Goal: Check status: Check status

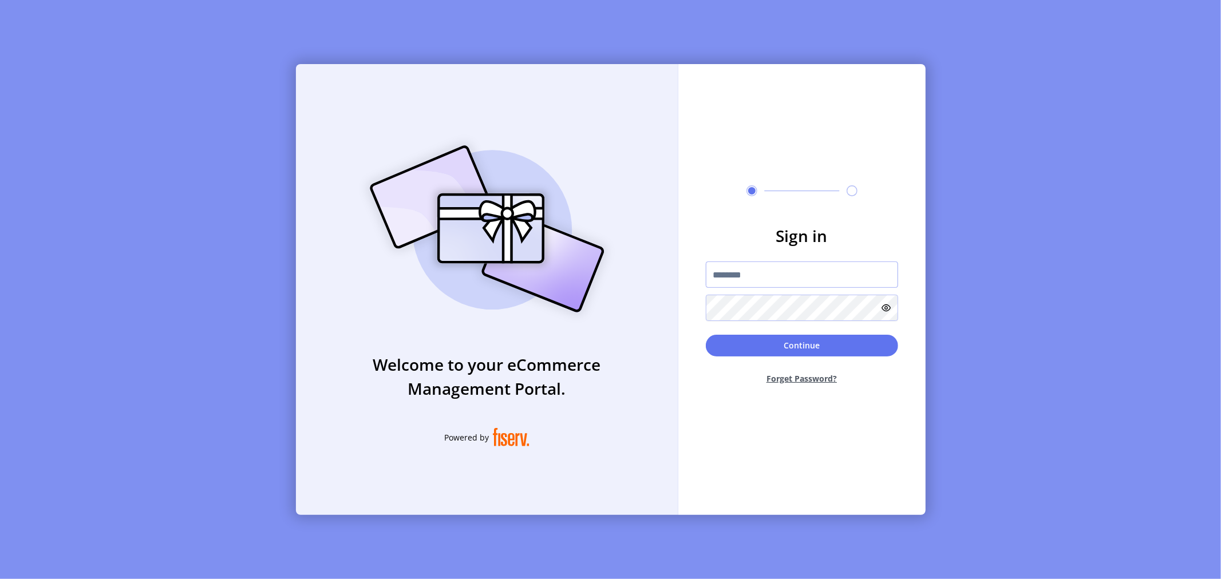
click at [768, 277] on input "text" at bounding box center [802, 275] width 192 height 26
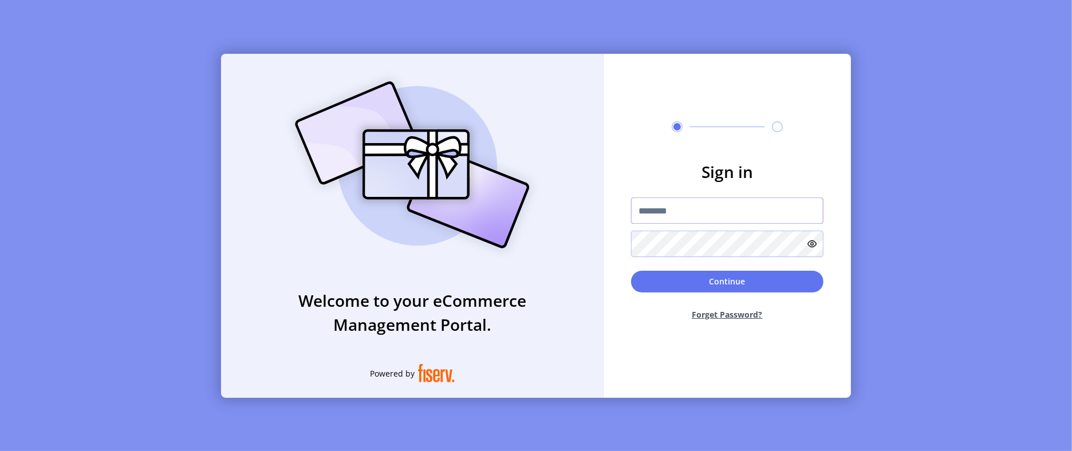
click at [688, 210] on input "text" at bounding box center [727, 211] width 192 height 26
type input "**********"
click at [631, 271] on button "Continue" at bounding box center [727, 282] width 192 height 22
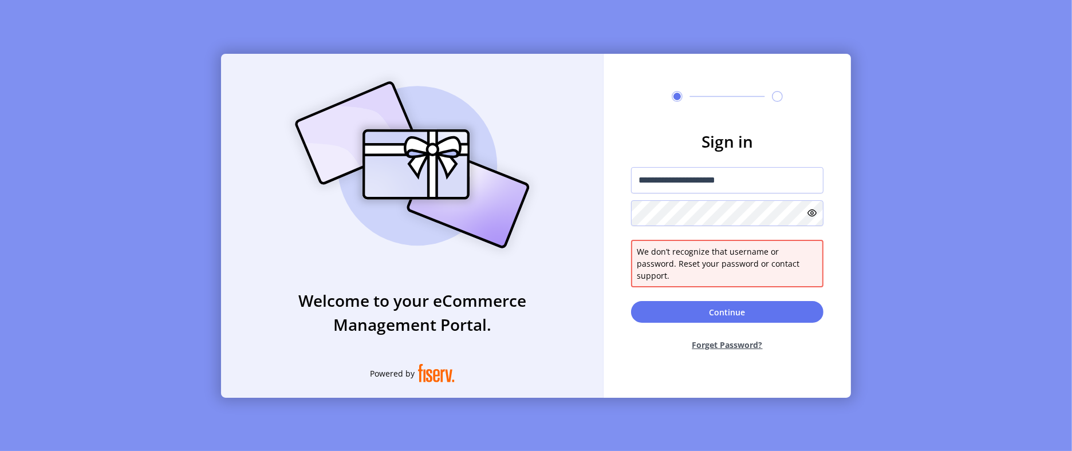
click at [723, 336] on button "Forget Password?" at bounding box center [727, 345] width 192 height 30
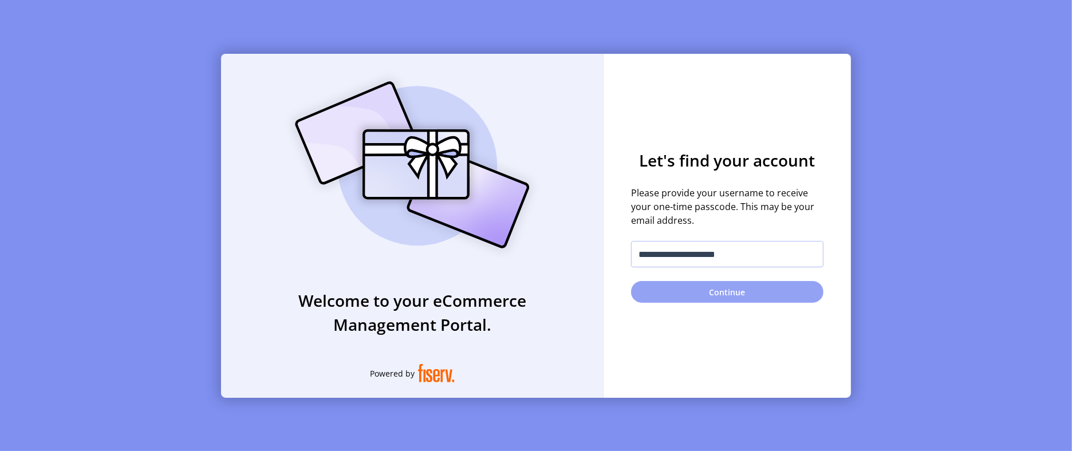
click at [713, 289] on button "Continue" at bounding box center [727, 292] width 192 height 22
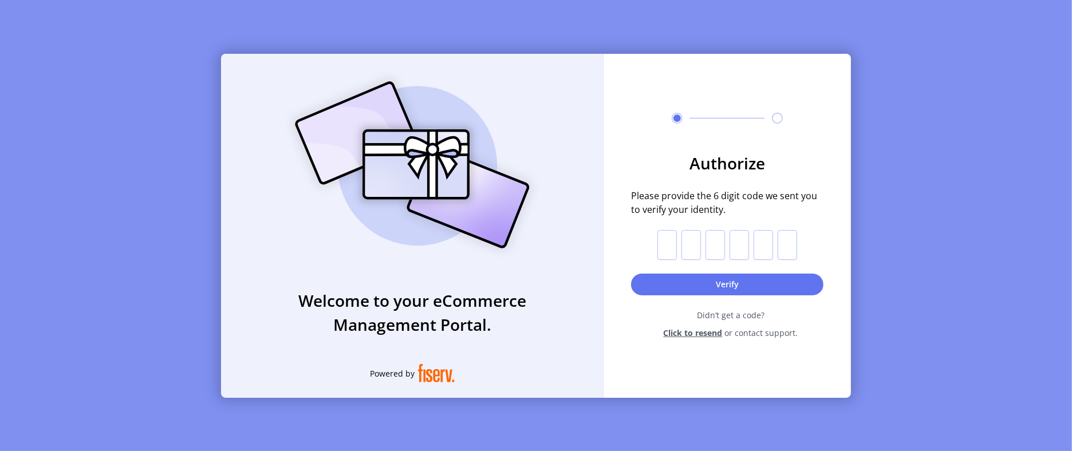
click at [674, 332] on span "Click to resend" at bounding box center [693, 333] width 59 height 12
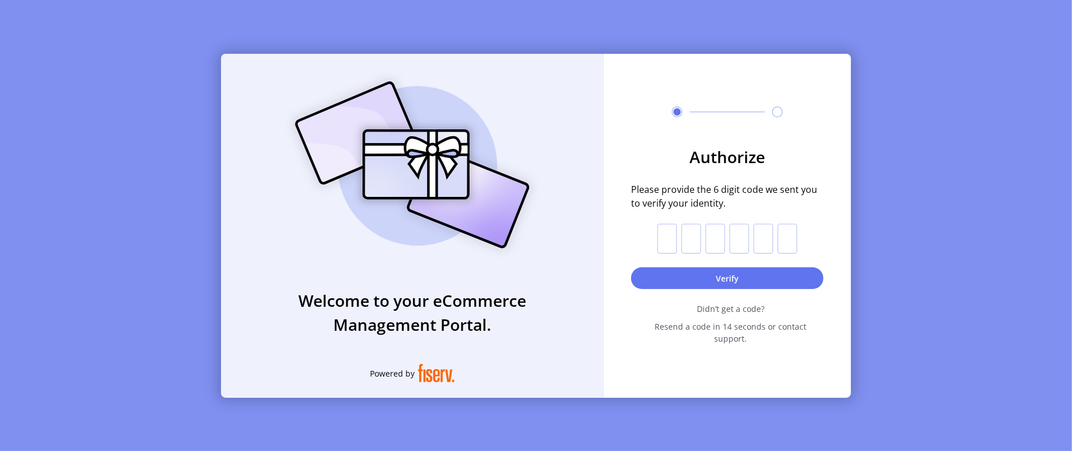
click at [785, 331] on span "Resend a code in 14 seconds or contact support." at bounding box center [731, 333] width 186 height 24
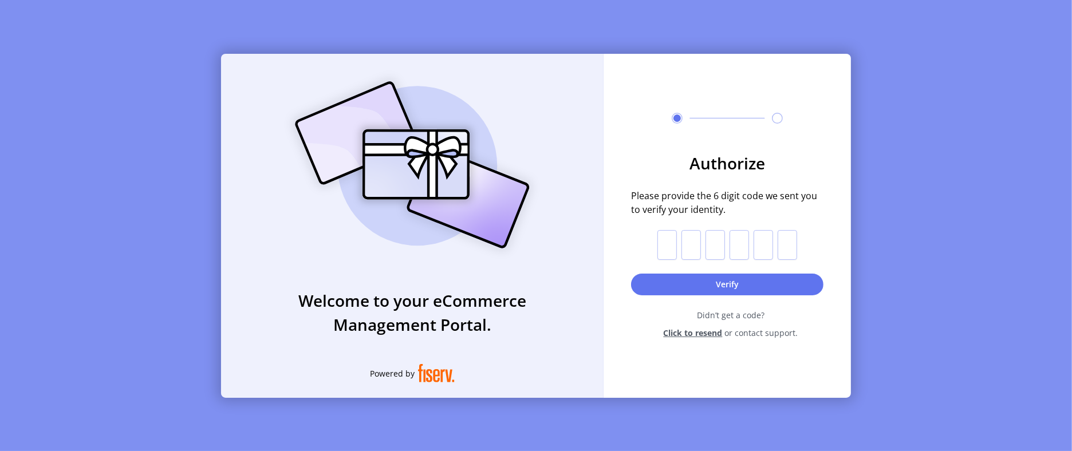
click at [789, 333] on span "or contact support." at bounding box center [761, 333] width 73 height 12
drag, startPoint x: 797, startPoint y: 333, endPoint x: 735, endPoint y: 329, distance: 62.5
click at [735, 329] on div "Click to resend or contact support." at bounding box center [731, 333] width 186 height 12
copy span "contact support."
click at [673, 246] on input "text" at bounding box center [666, 245] width 19 height 30
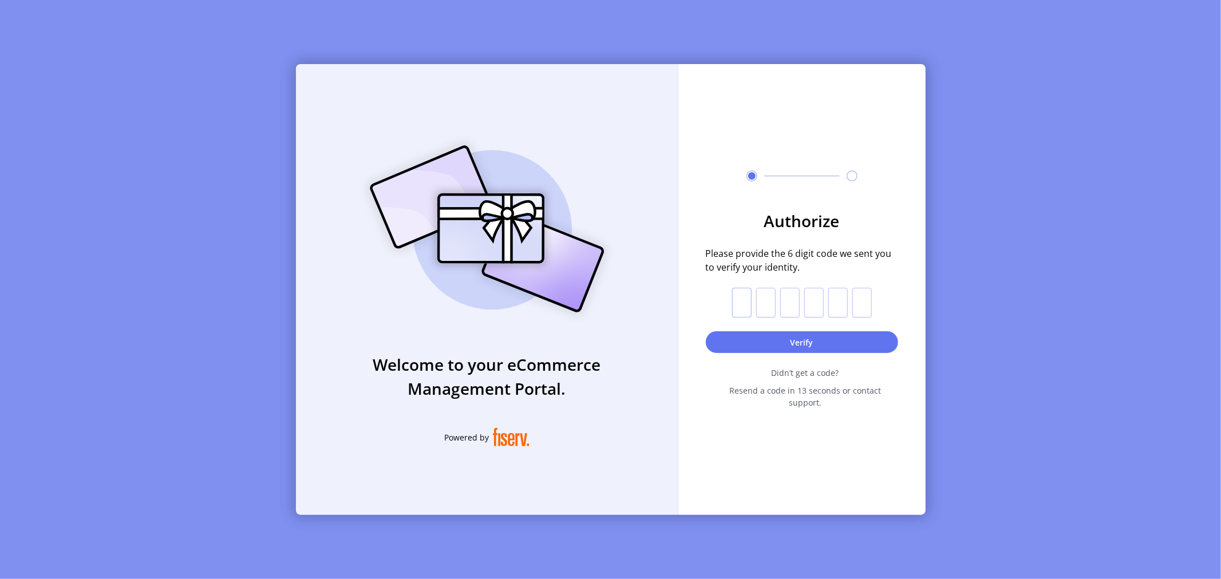
click at [733, 305] on input "text" at bounding box center [741, 303] width 19 height 30
type input "*"
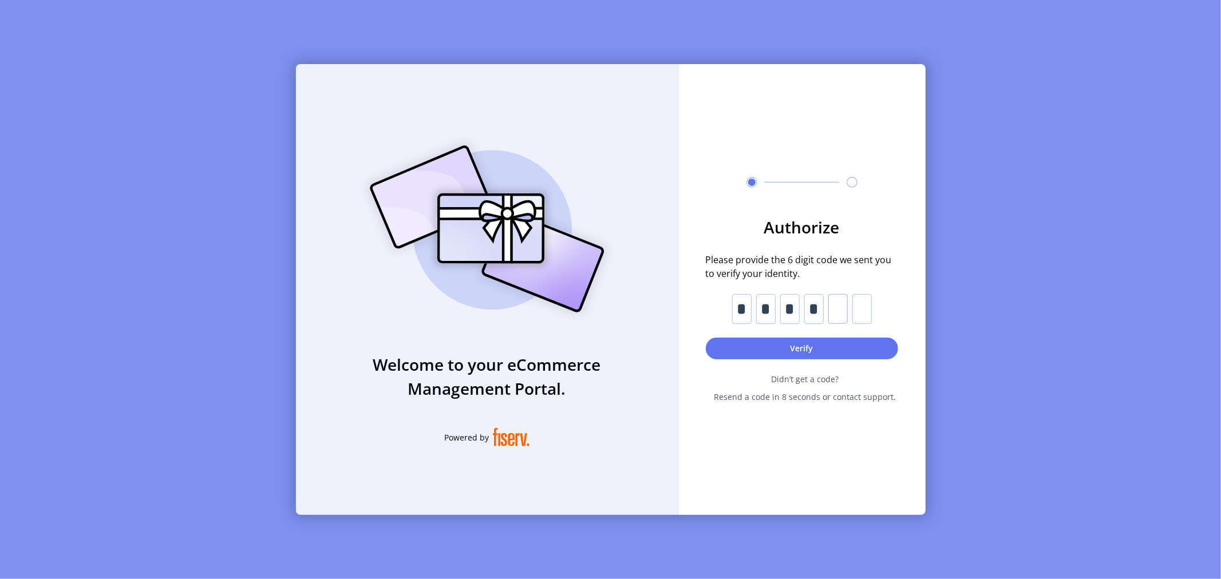
type input "*"
click at [796, 353] on button "Verify" at bounding box center [802, 349] width 192 height 22
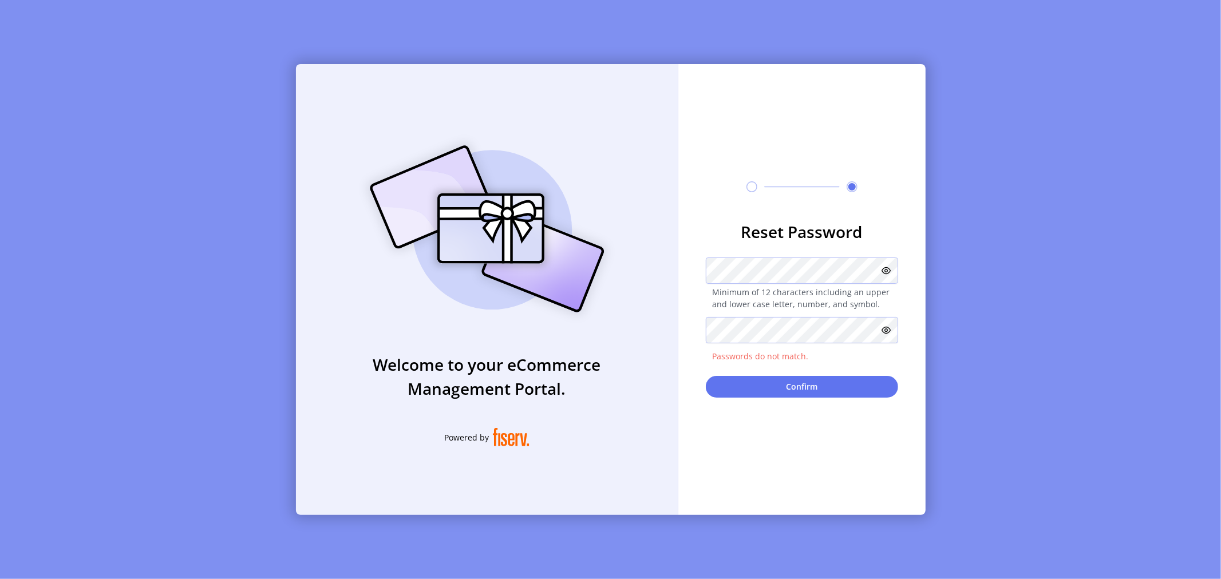
click at [882, 268] on icon at bounding box center [886, 270] width 9 height 9
click at [883, 269] on icon at bounding box center [885, 271] width 14 height 14
click at [886, 327] on icon at bounding box center [886, 330] width 9 height 9
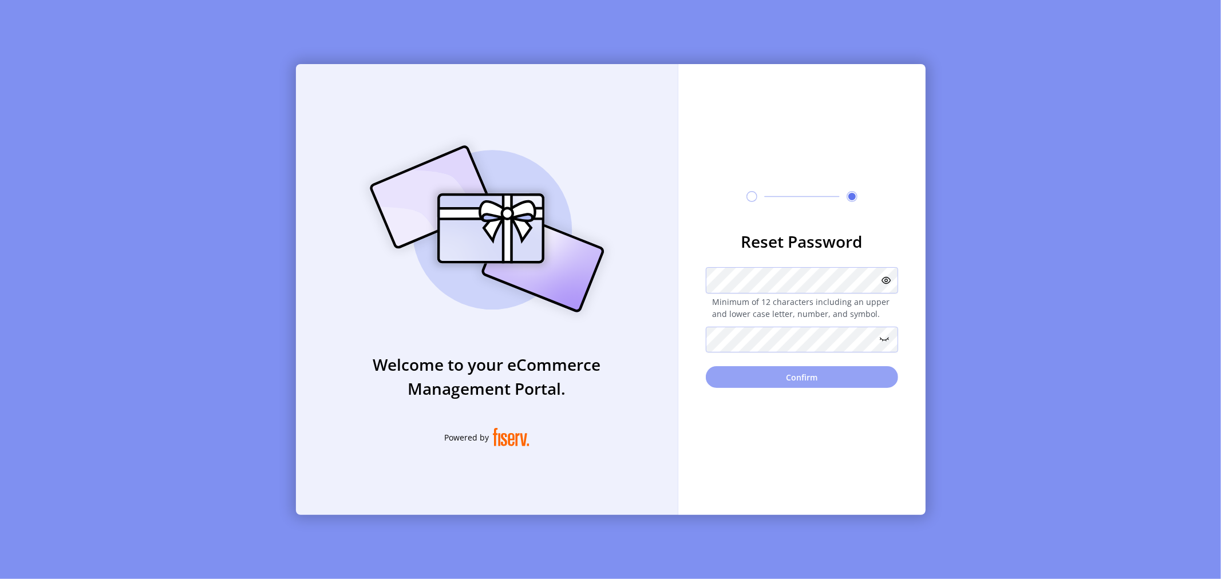
click at [821, 371] on button "Confirm" at bounding box center [802, 377] width 192 height 22
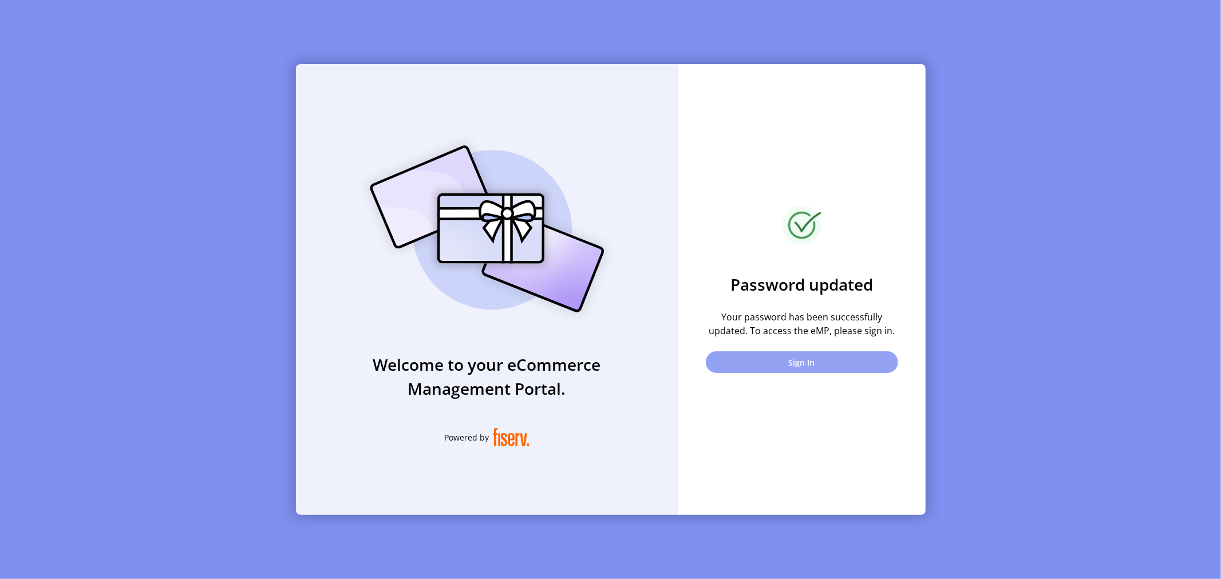
click at [828, 358] on button "Sign In" at bounding box center [802, 363] width 192 height 22
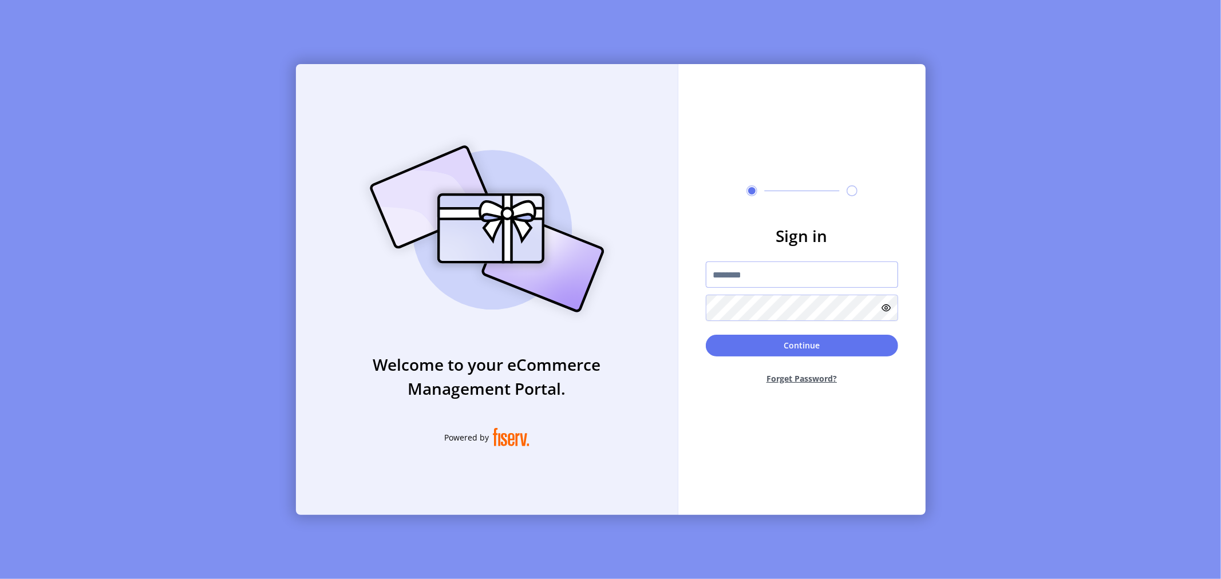
click at [760, 274] on input "text" at bounding box center [802, 275] width 192 height 26
click at [889, 305] on icon at bounding box center [886, 307] width 9 height 9
click at [769, 352] on button "Continue" at bounding box center [802, 346] width 192 height 22
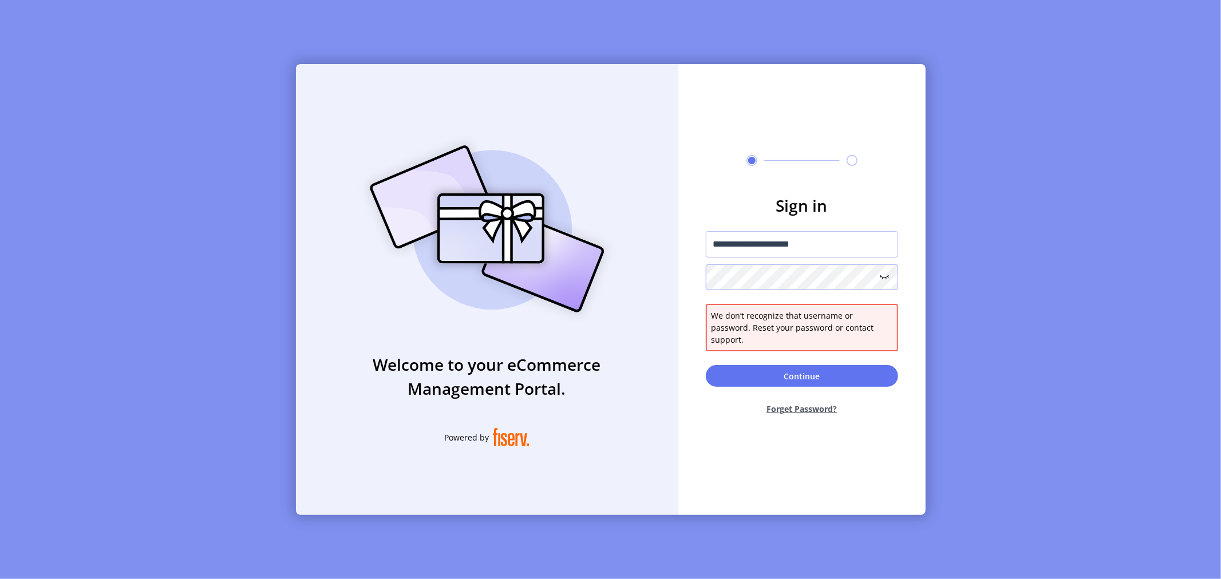
click at [650, 273] on div "**********" at bounding box center [611, 289] width 630 height 451
click at [817, 244] on input "**********" at bounding box center [802, 244] width 192 height 26
drag, startPoint x: 829, startPoint y: 253, endPoint x: 149, endPoint y: 252, distance: 680.2
click at [149, 252] on div "**********" at bounding box center [610, 289] width 1221 height 579
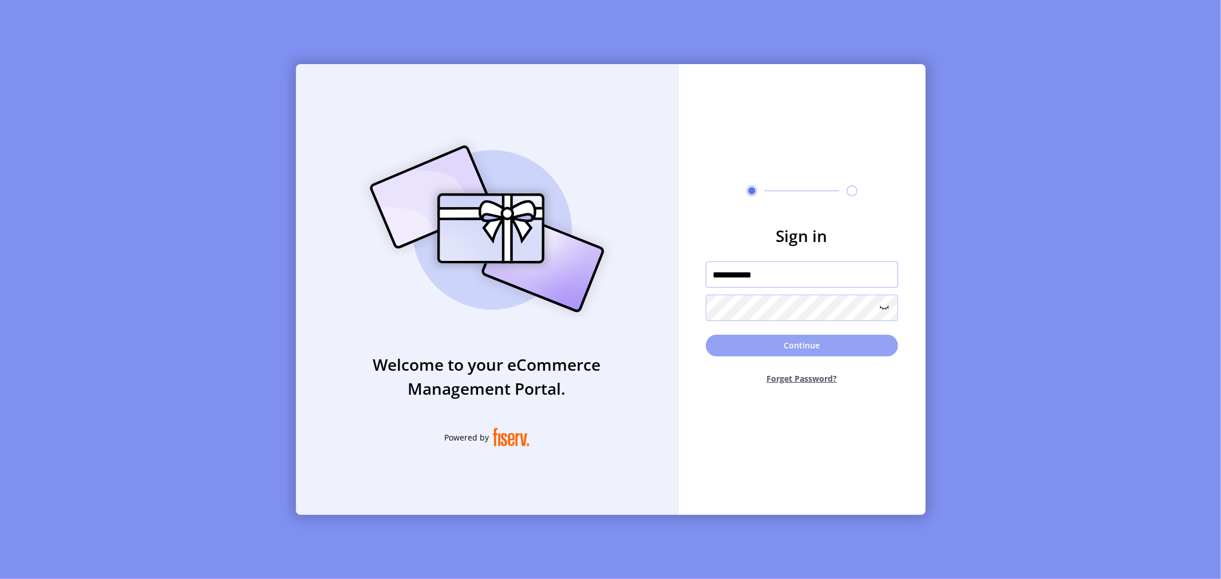
type input "**********"
click at [808, 346] on button "Continue" at bounding box center [802, 346] width 192 height 22
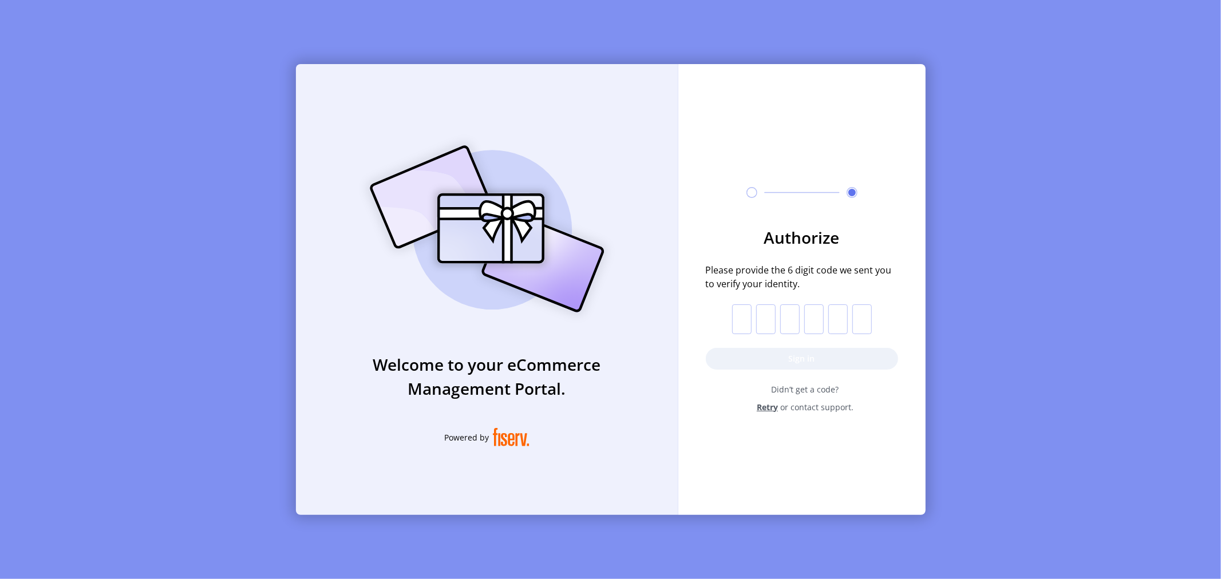
click at [743, 318] on input "text" at bounding box center [741, 320] width 19 height 30
type input "*"
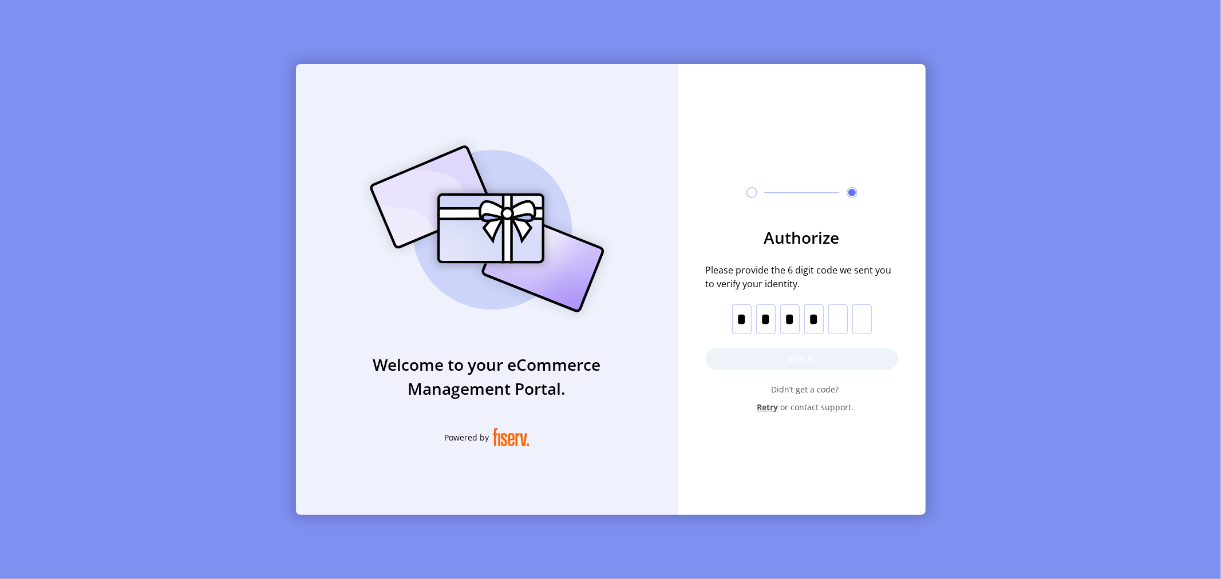
type input "*"
click at [758, 362] on button "Sign in" at bounding box center [802, 359] width 192 height 22
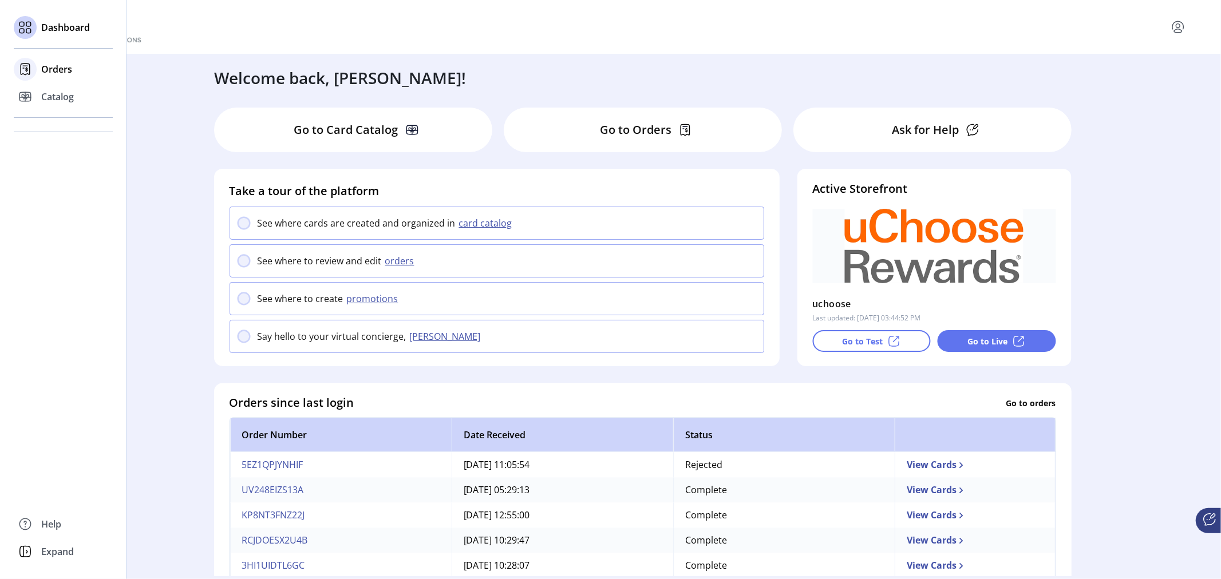
click at [44, 72] on span "Orders" at bounding box center [56, 69] width 31 height 14
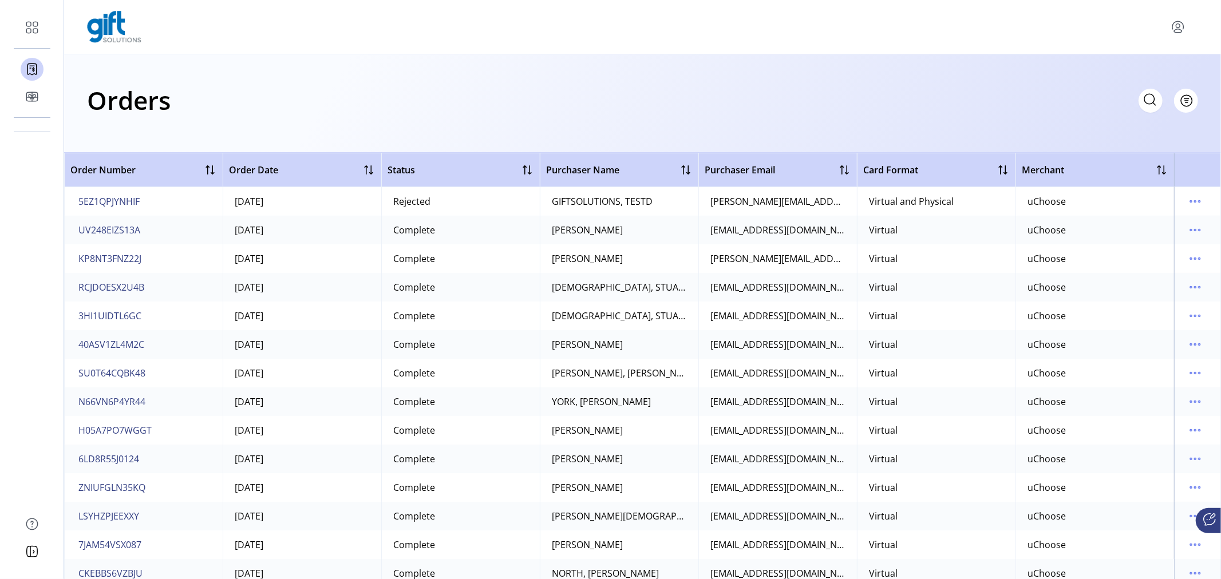
click at [1152, 101] on icon at bounding box center [1150, 99] width 18 height 18
click at [993, 104] on input "text" at bounding box center [1048, 101] width 229 height 24
paste input "**********"
type input "**********"
click at [1147, 98] on icon at bounding box center [1150, 99] width 18 height 18
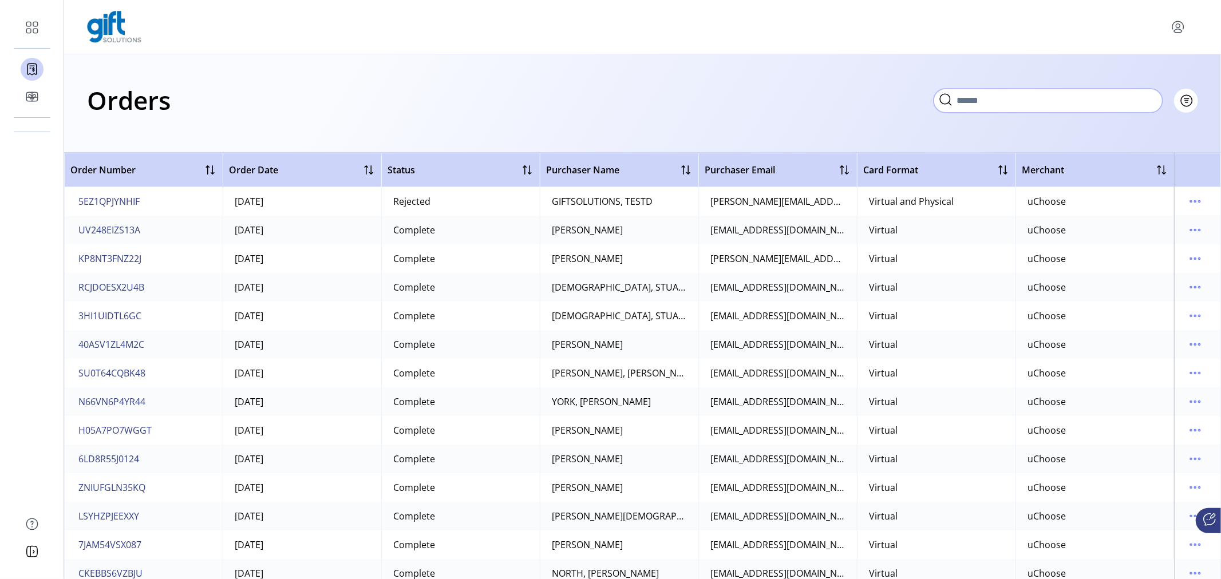
click at [1019, 100] on input "text" at bounding box center [1048, 101] width 229 height 24
paste input "********"
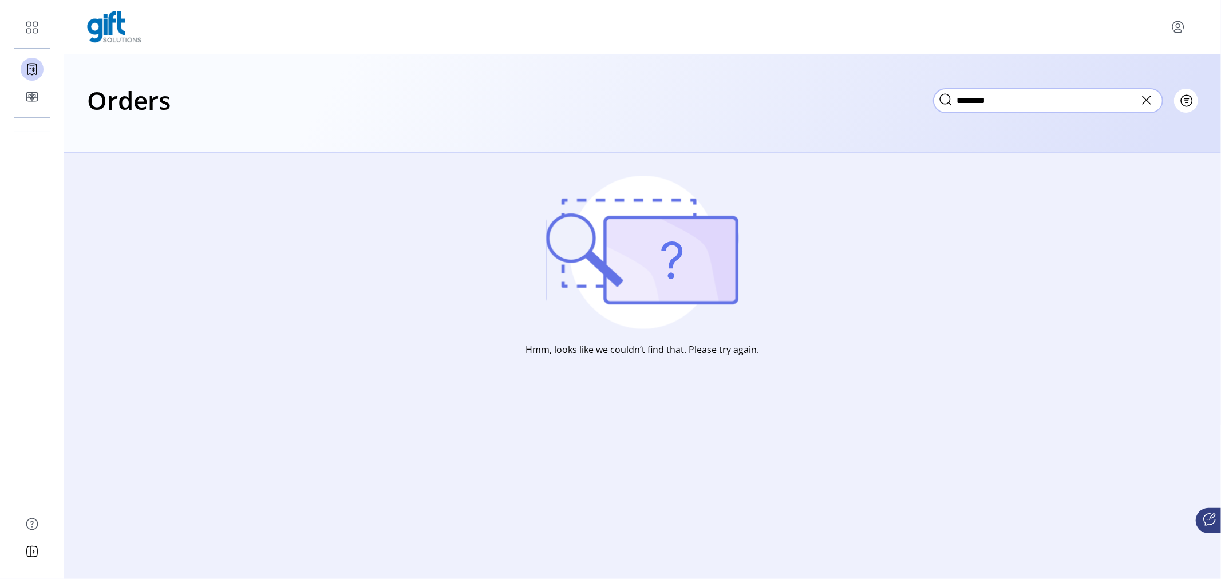
type input "********"
drag, startPoint x: 1067, startPoint y: 106, endPoint x: 865, endPoint y: 92, distance: 202.7
click at [865, 92] on div "Orders ******** Filter Focused All Orders" at bounding box center [642, 100] width 1111 height 40
click at [1145, 103] on icon at bounding box center [1147, 100] width 18 height 18
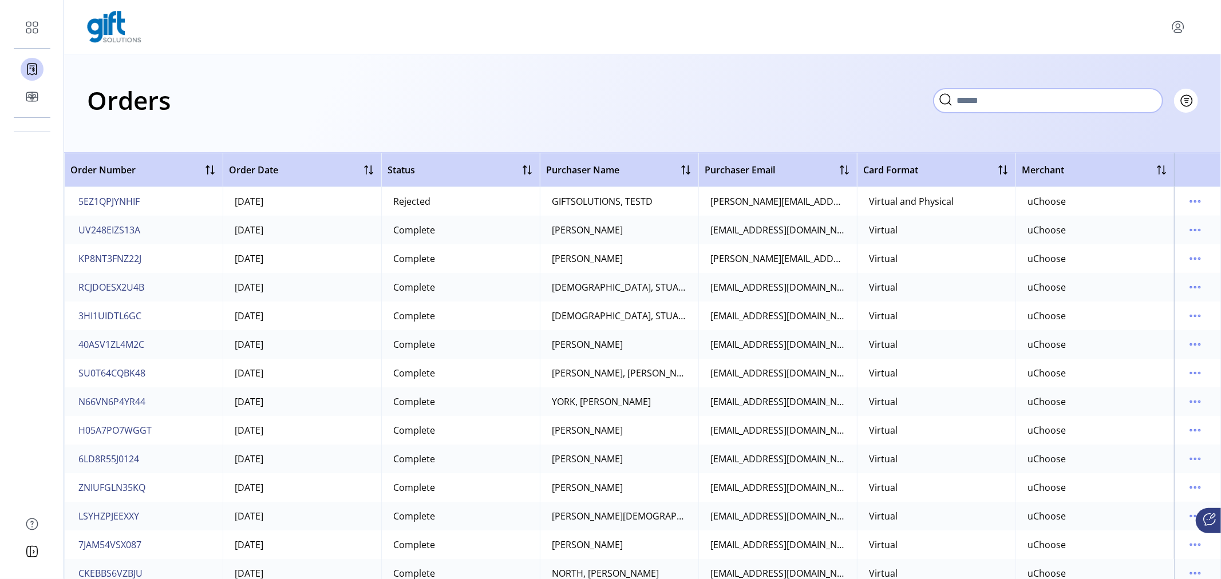
click at [1149, 104] on input "text" at bounding box center [1048, 101] width 229 height 24
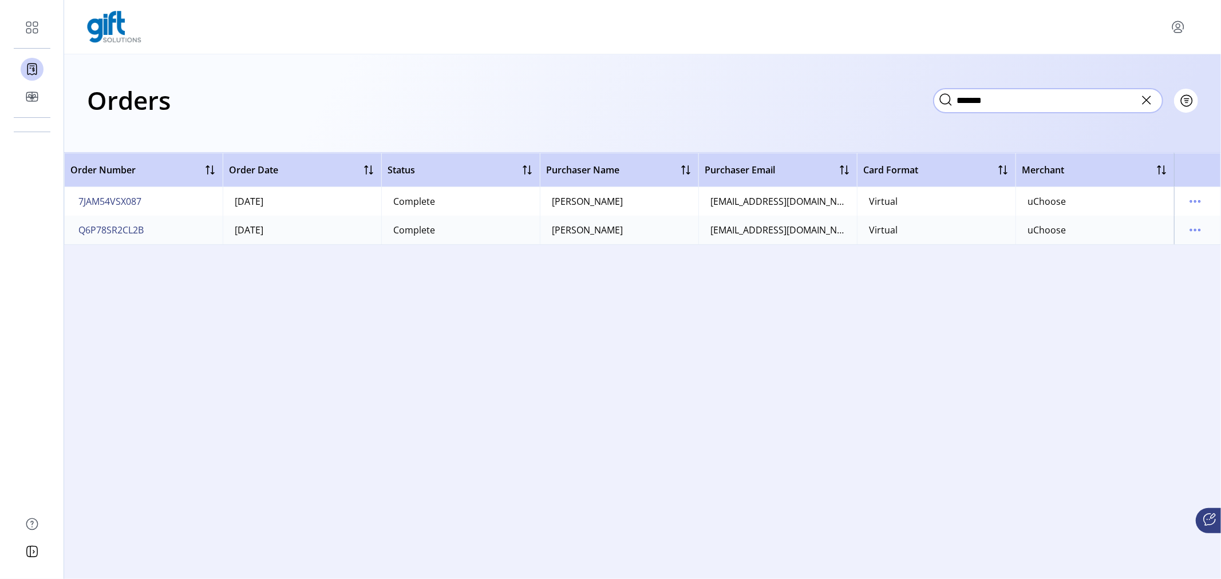
type input "*******"
click at [603, 226] on div "[PERSON_NAME]" at bounding box center [587, 230] width 71 height 14
click at [136, 230] on span "Q6P78SR2CL2B" at bounding box center [110, 230] width 65 height 14
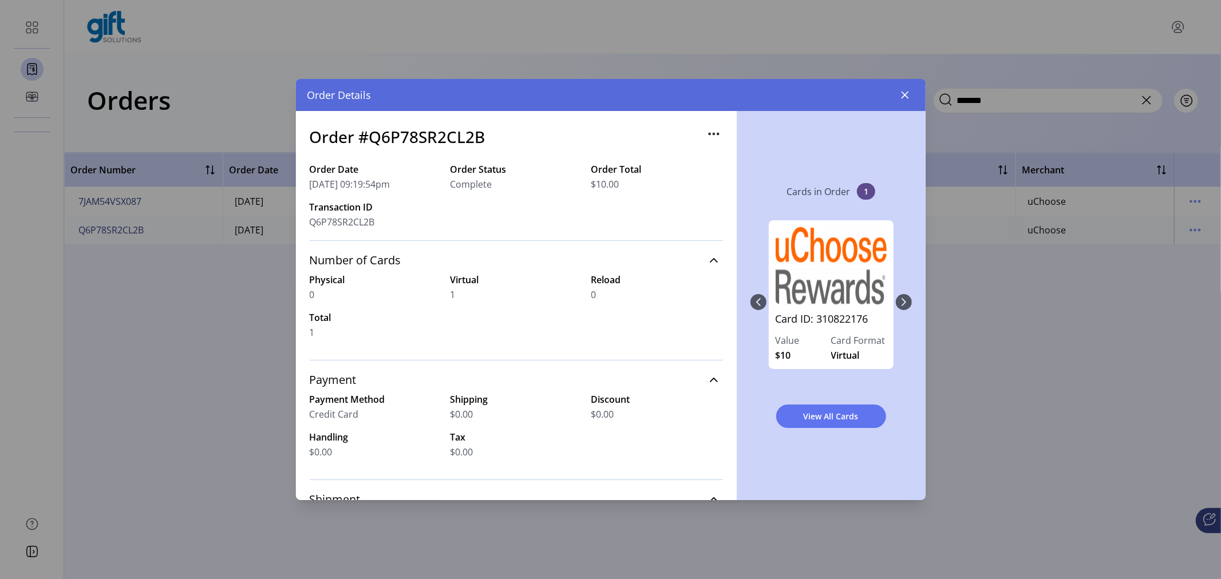
click at [917, 305] on div "Cards in Order 1 Card ID: 310822176 Value $10 Card Format Virtual View All Cards" at bounding box center [831, 305] width 189 height 389
drag, startPoint x: 912, startPoint y: 305, endPoint x: 900, endPoint y: 309, distance: 12.9
click at [900, 309] on div "Card ID: 310822176 Value $10 Card Format Virtual" at bounding box center [831, 302] width 161 height 187
click at [905, 95] on icon "button" at bounding box center [904, 95] width 7 height 7
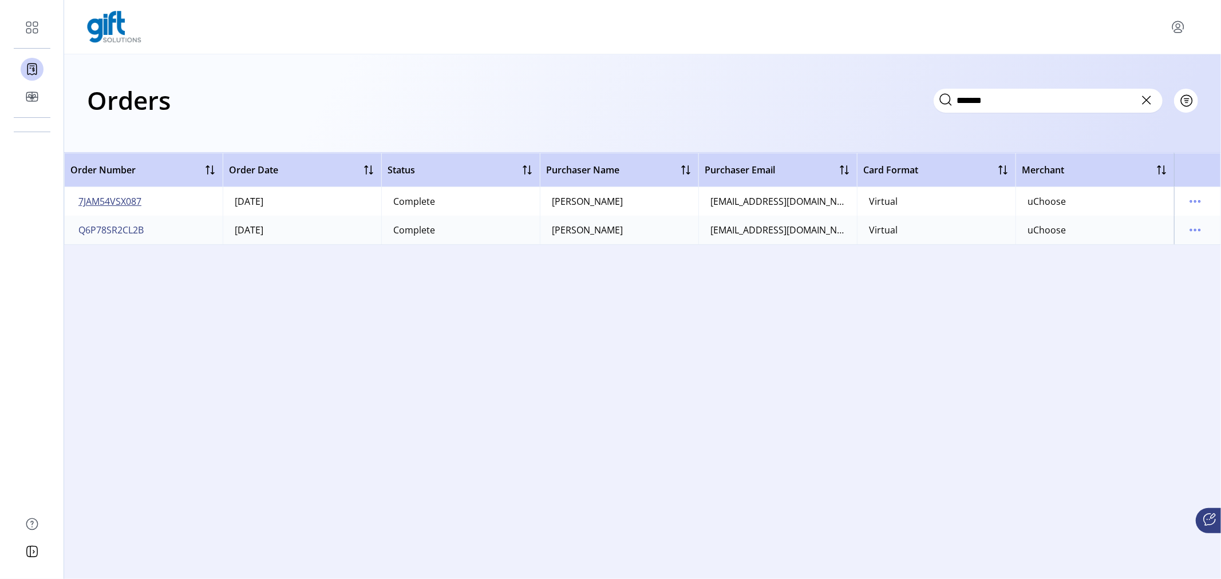
click at [122, 194] on button "7JAM54VSX087" at bounding box center [110, 201] width 68 height 18
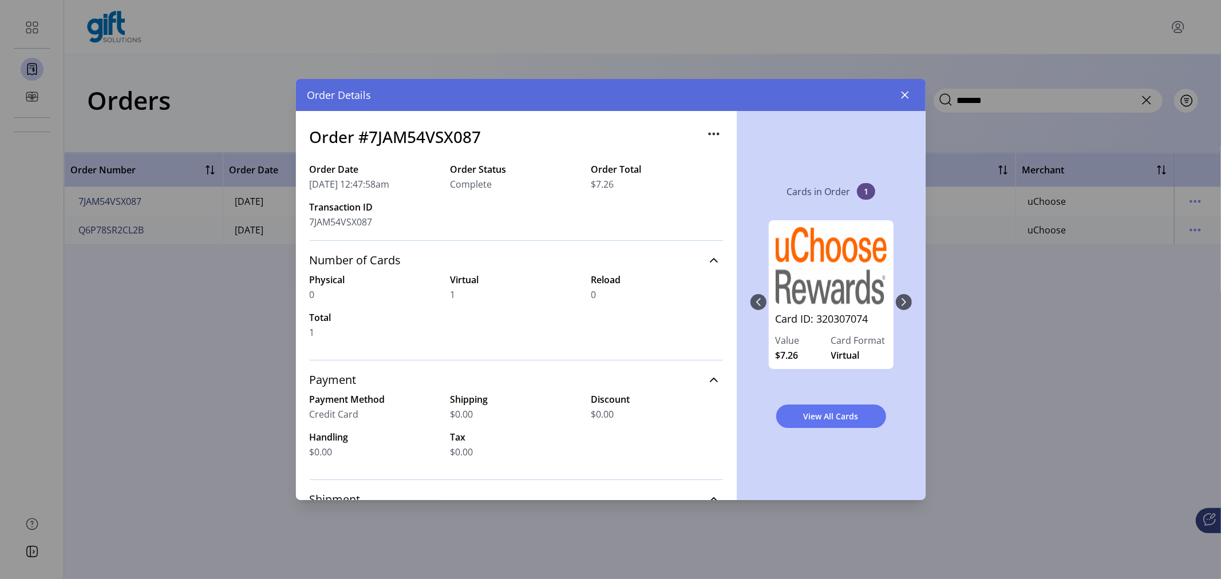
click at [905, 304] on div "Card ID: 320307074 Value $7.26 Card Format Virtual" at bounding box center [831, 302] width 161 height 187
click at [902, 298] on div "Card ID: 320307074 Value $7.26 Card Format Virtual" at bounding box center [831, 302] width 161 height 187
click at [832, 415] on span "View All Cards" at bounding box center [831, 417] width 80 height 12
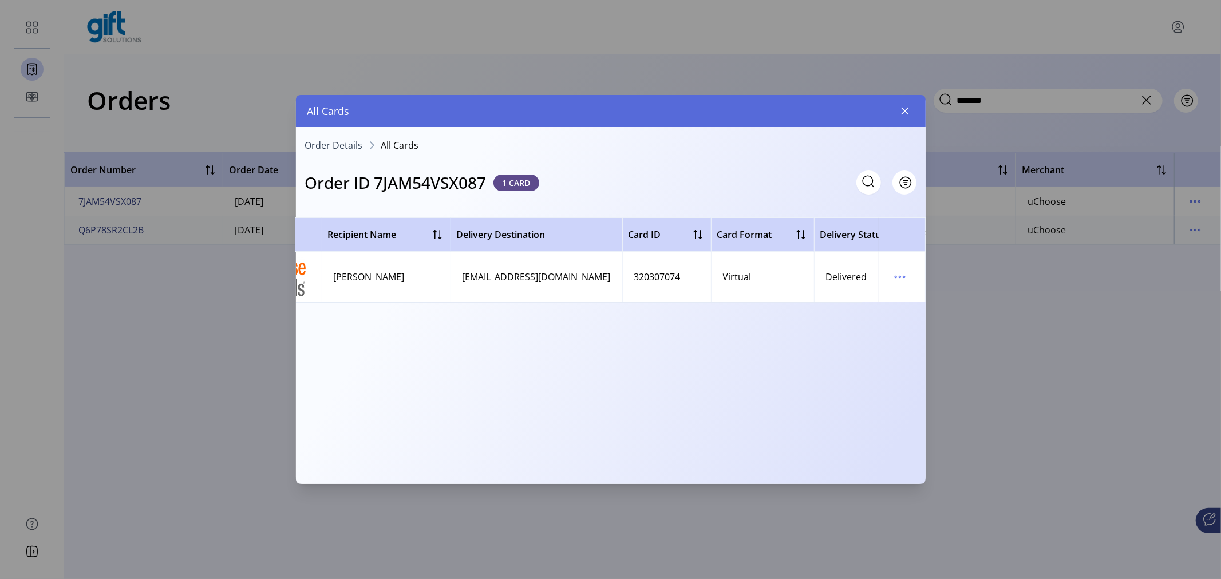
scroll to position [0, 411]
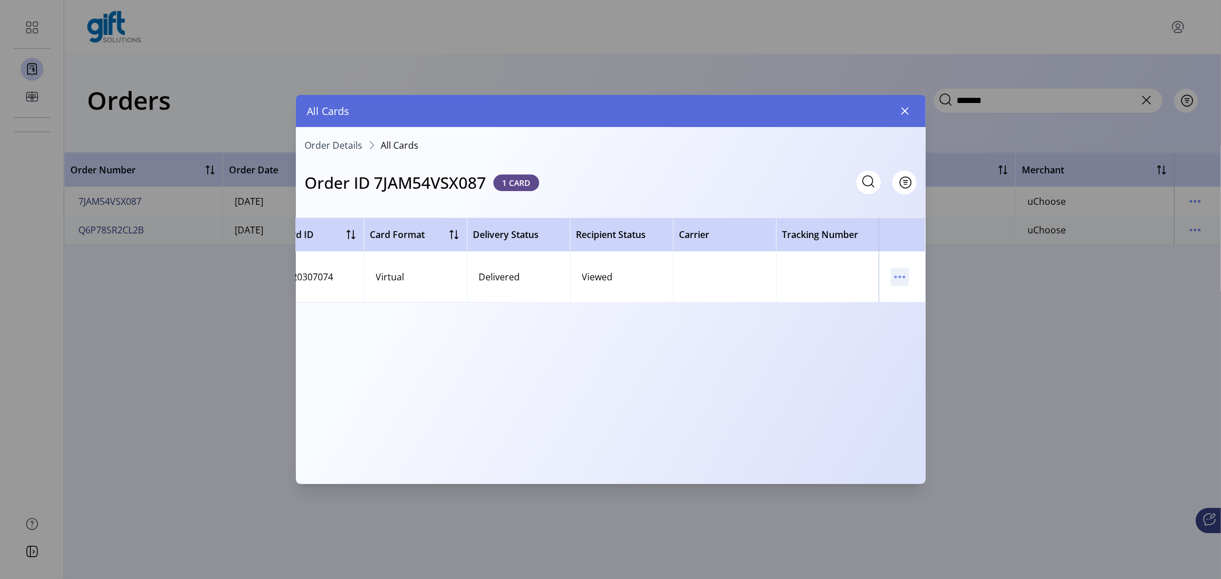
click at [903, 278] on icon "menu" at bounding box center [900, 277] width 18 height 18
click at [928, 299] on span "View Card Details" at bounding box center [948, 299] width 95 height 9
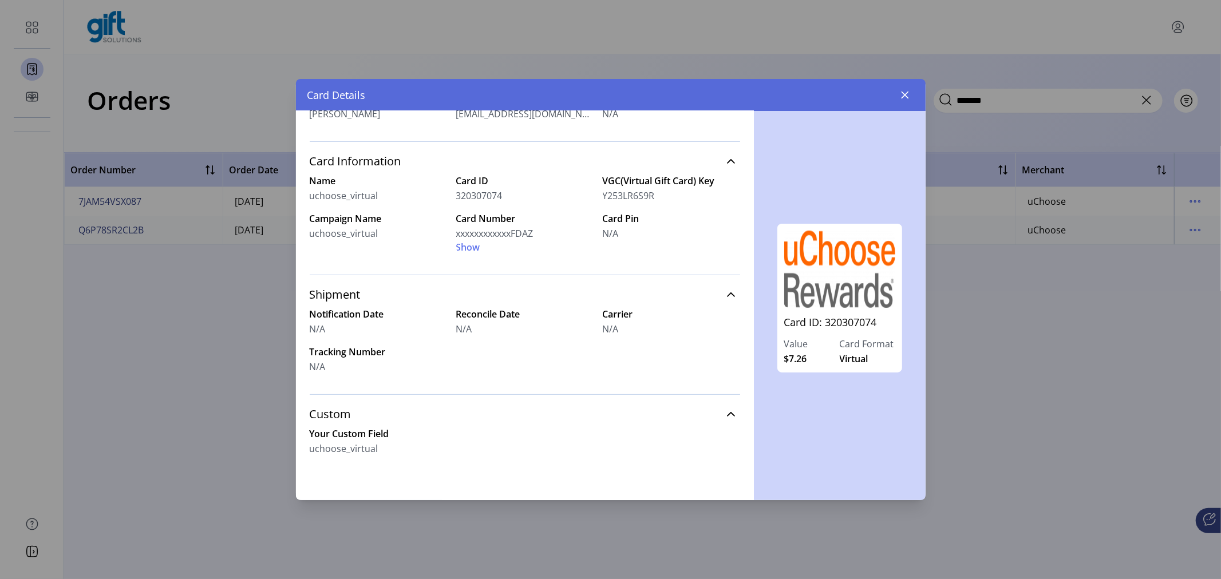
scroll to position [219, 0]
click at [472, 248] on span "Show" at bounding box center [468, 246] width 24 height 14
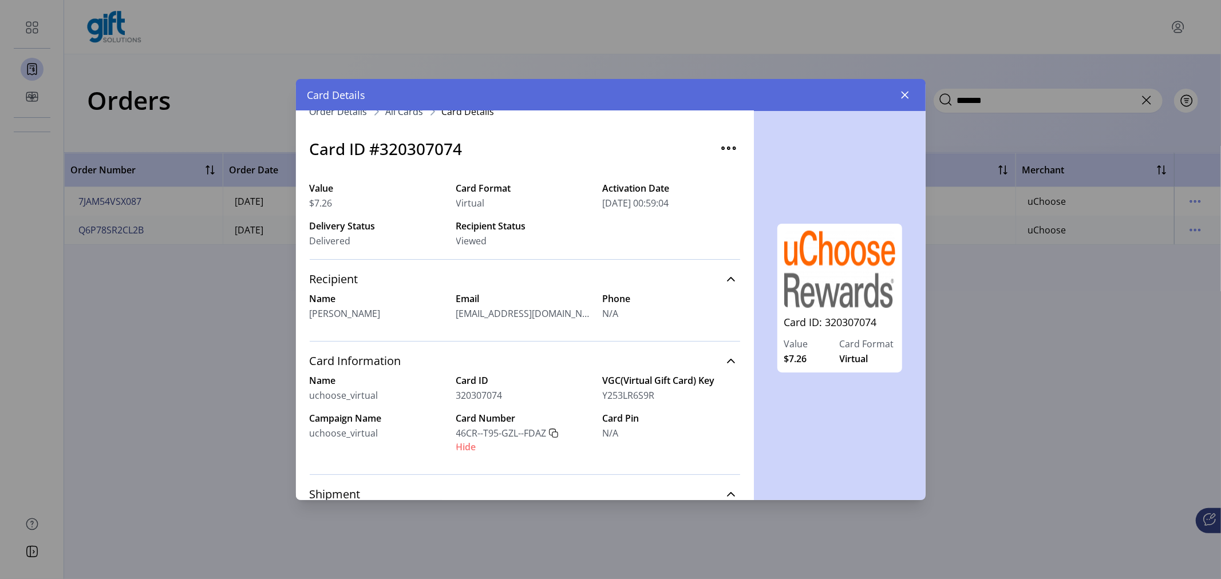
scroll to position [0, 0]
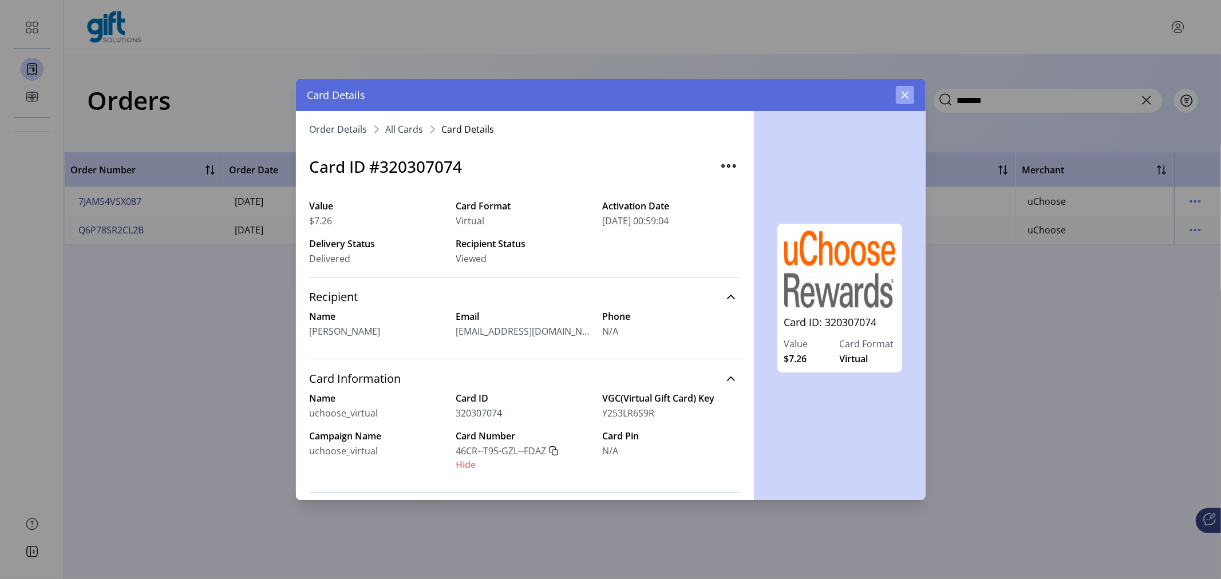
click at [910, 87] on button "button" at bounding box center [905, 95] width 18 height 18
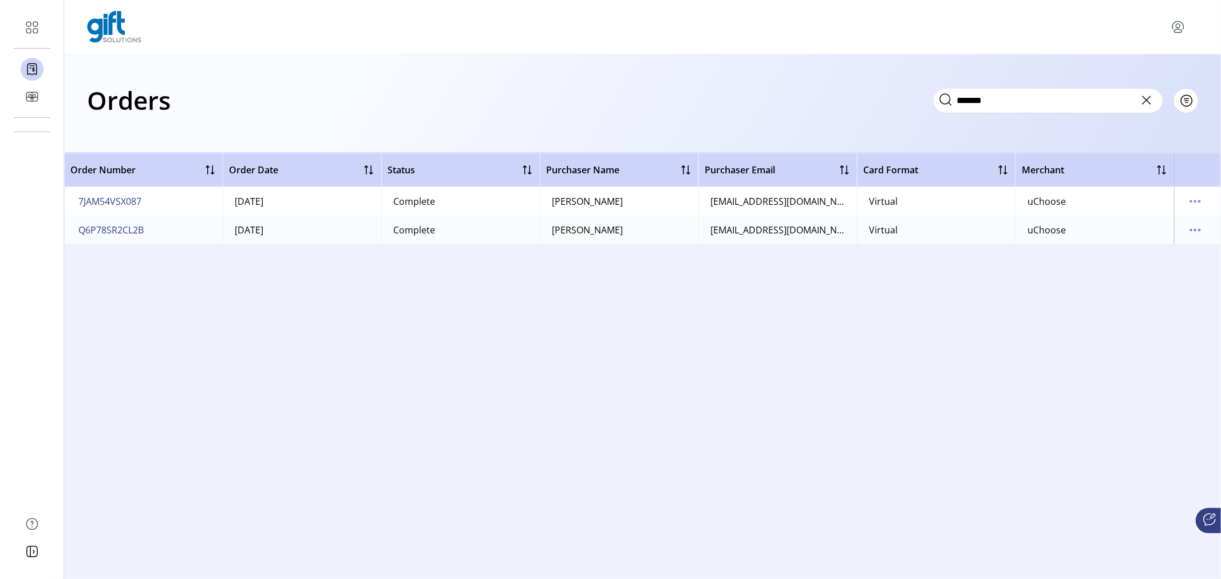
click at [1152, 102] on icon at bounding box center [1147, 100] width 18 height 18
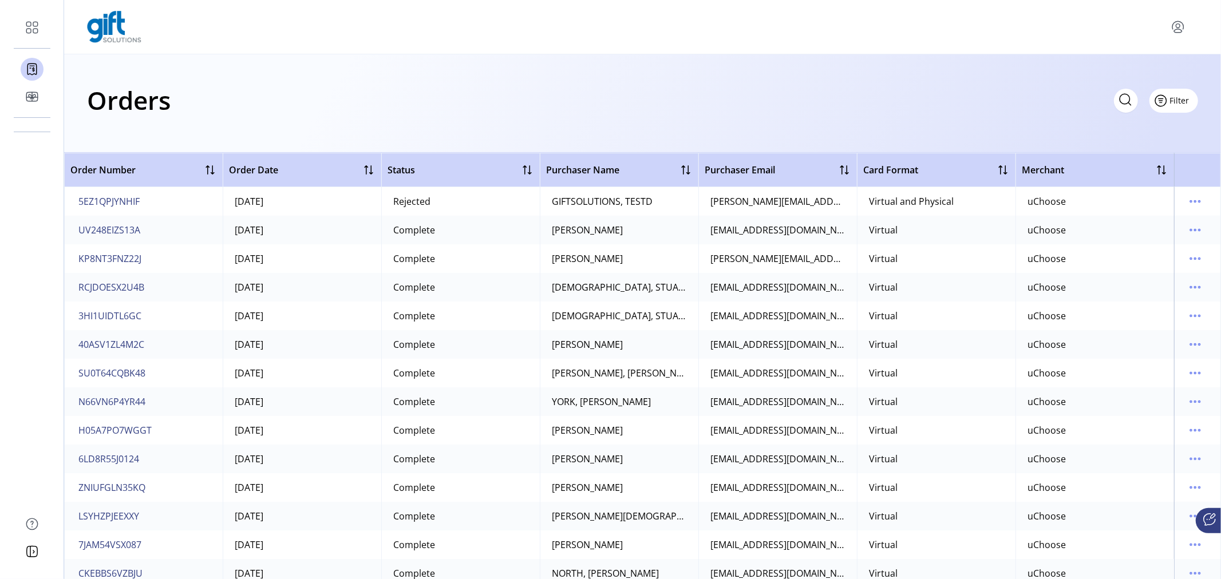
click at [1181, 100] on span "Filter" at bounding box center [1179, 100] width 19 height 12
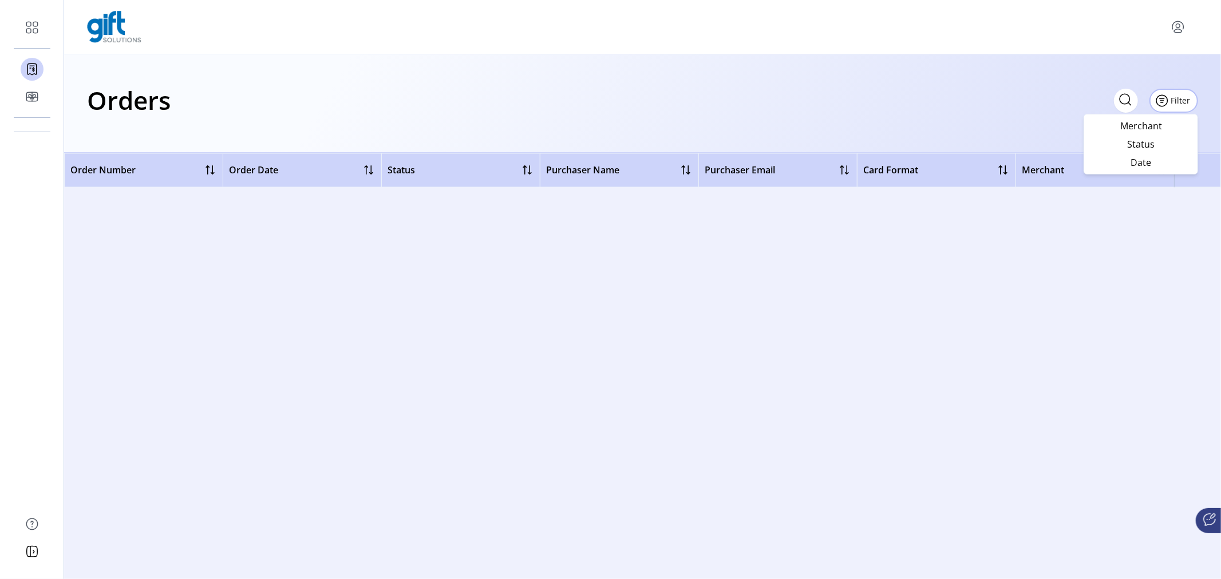
scroll to position [9456, 0]
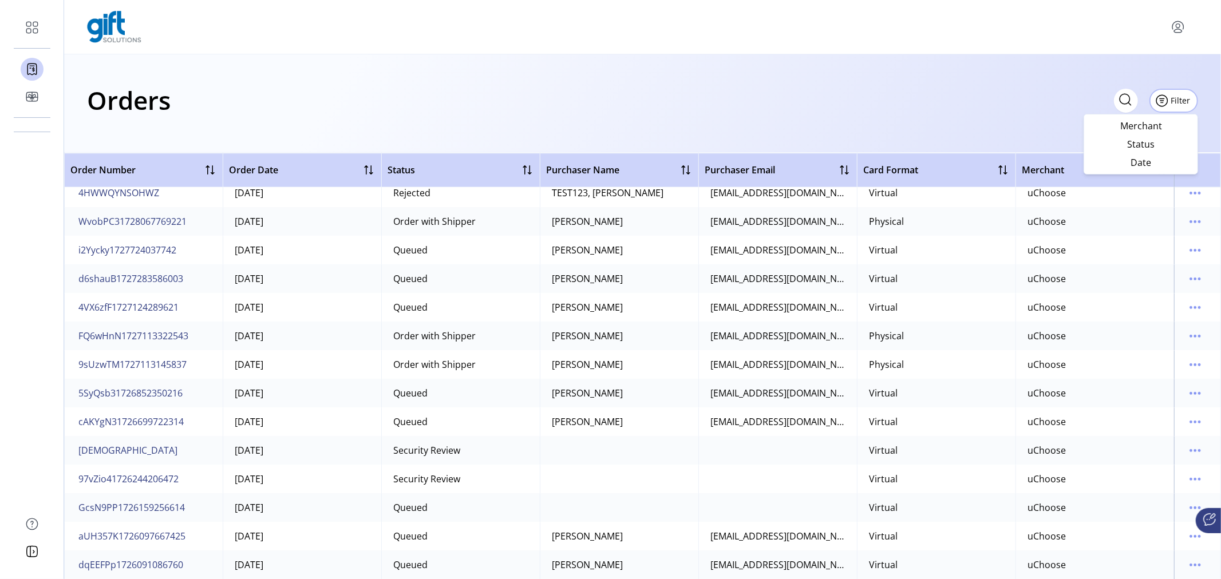
click at [411, 455] on div "Security Review" at bounding box center [426, 451] width 67 height 14
click at [167, 451] on span "[DEMOGRAPHIC_DATA]" at bounding box center [127, 451] width 99 height 14
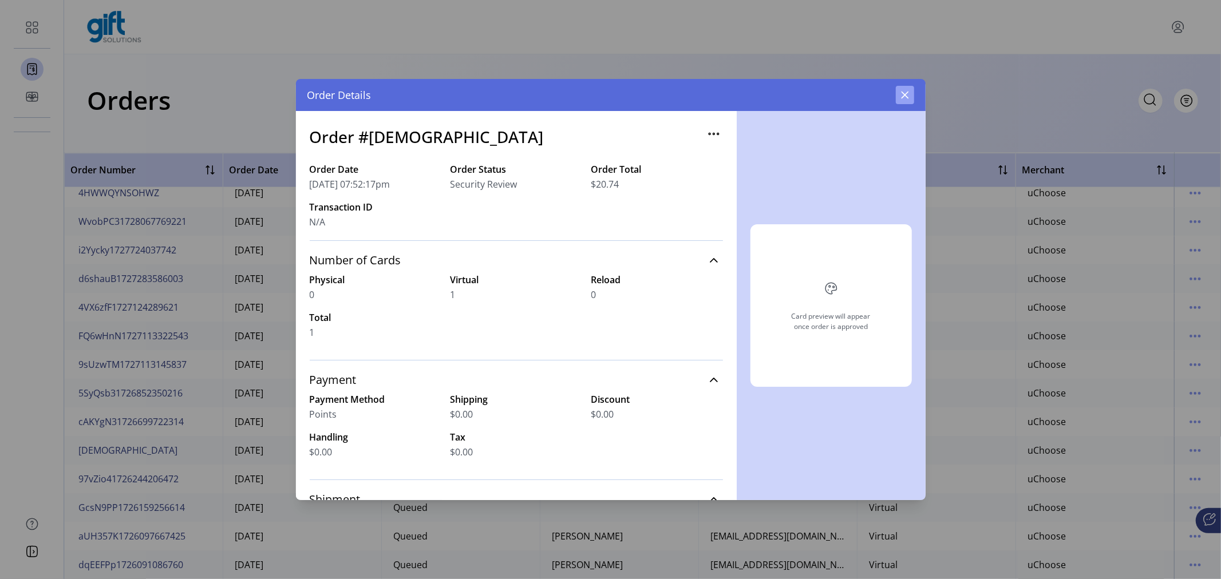
click at [901, 90] on icon "button" at bounding box center [905, 94] width 9 height 9
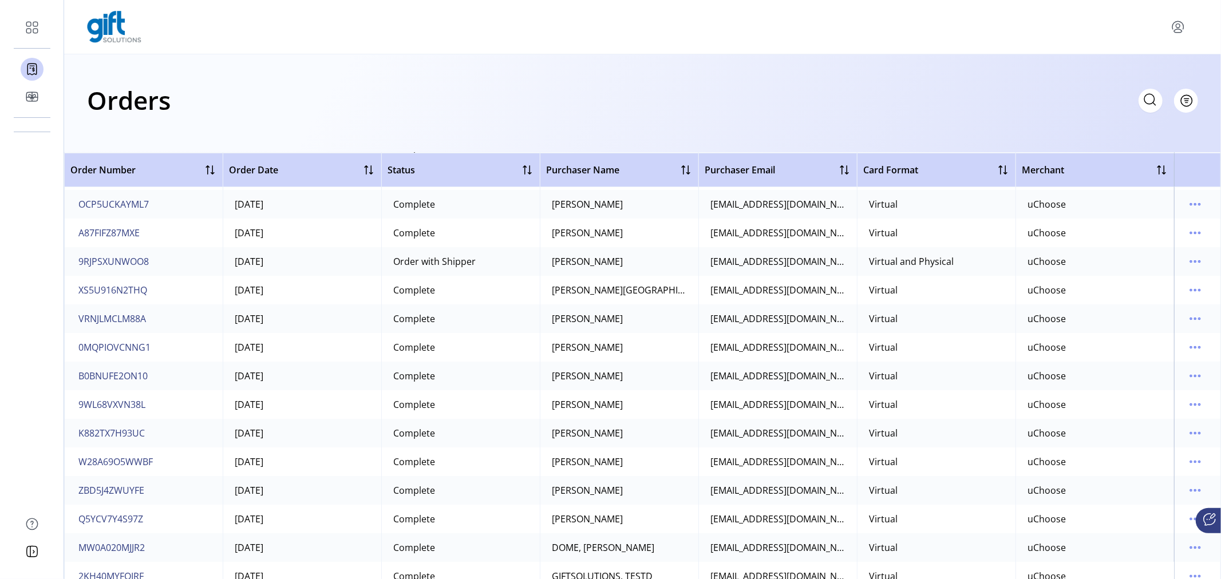
scroll to position [2670, 0]
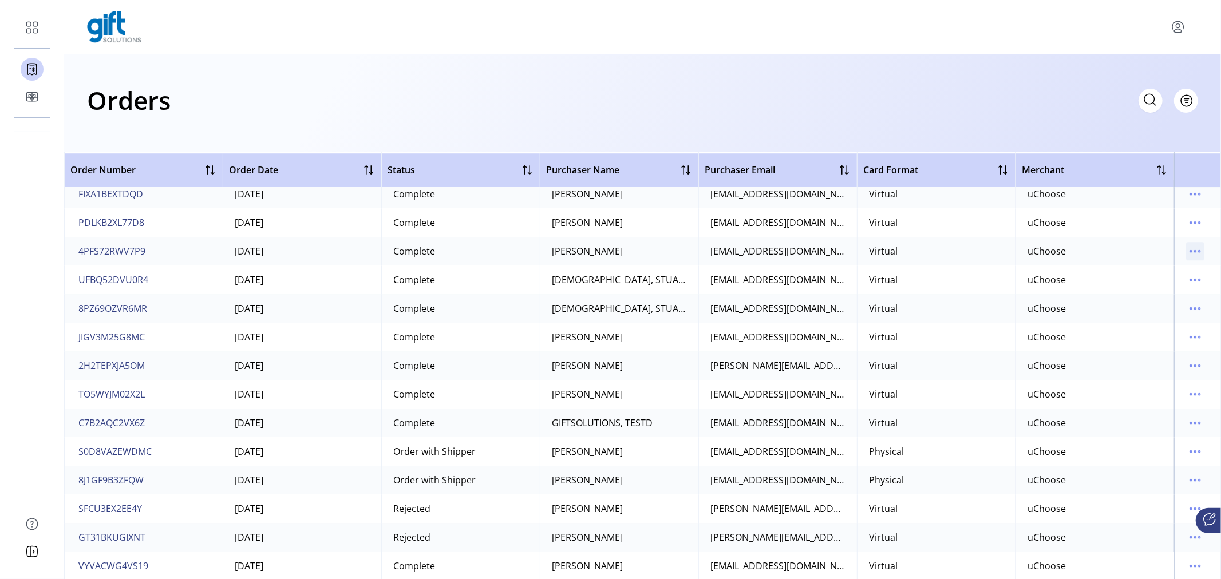
click at [1194, 253] on icon "menu" at bounding box center [1195, 251] width 18 height 18
click at [918, 90] on div "Orders Filter Focused All Orders" at bounding box center [642, 100] width 1111 height 40
